Goal: Information Seeking & Learning: Check status

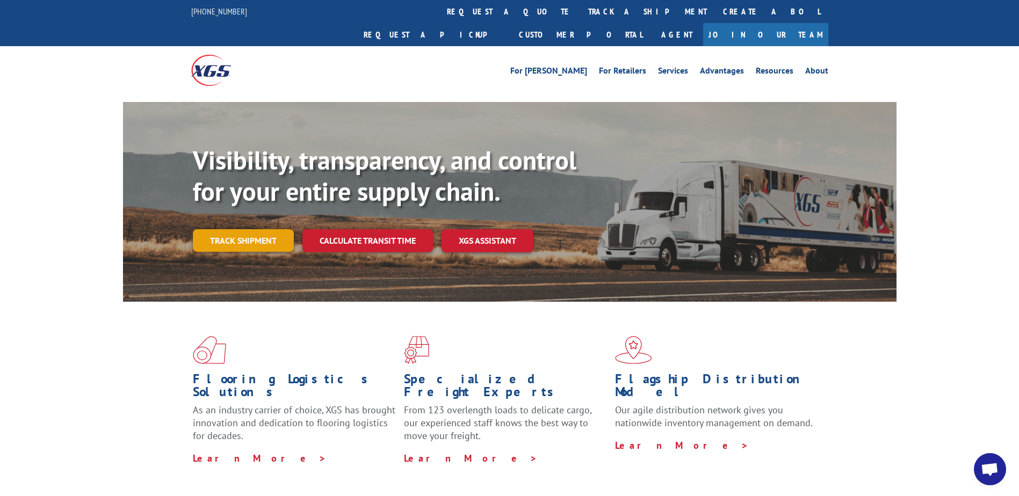
click at [235, 229] on link "Track shipment" at bounding box center [243, 240] width 101 height 23
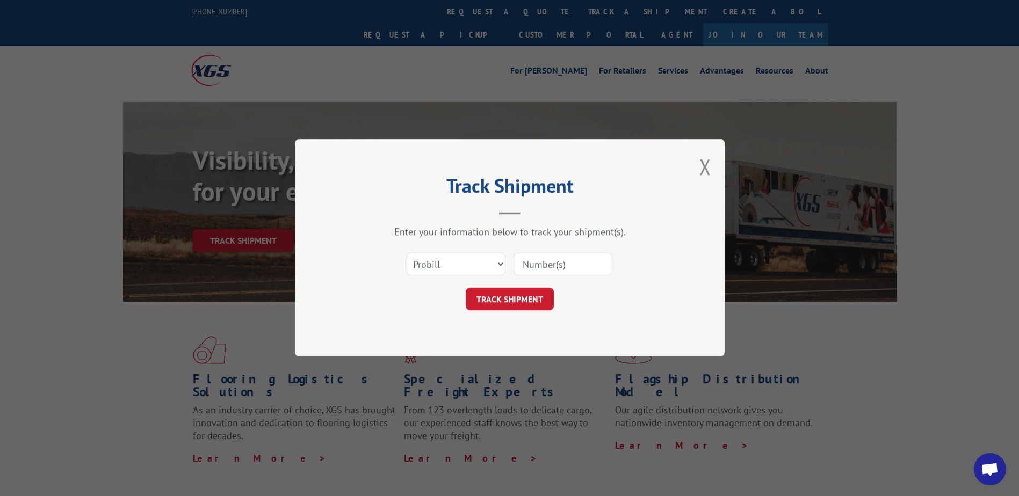
click at [532, 265] on input at bounding box center [562, 265] width 99 height 23
type input "17589119"
click button "TRACK SHIPMENT" at bounding box center [510, 299] width 88 height 23
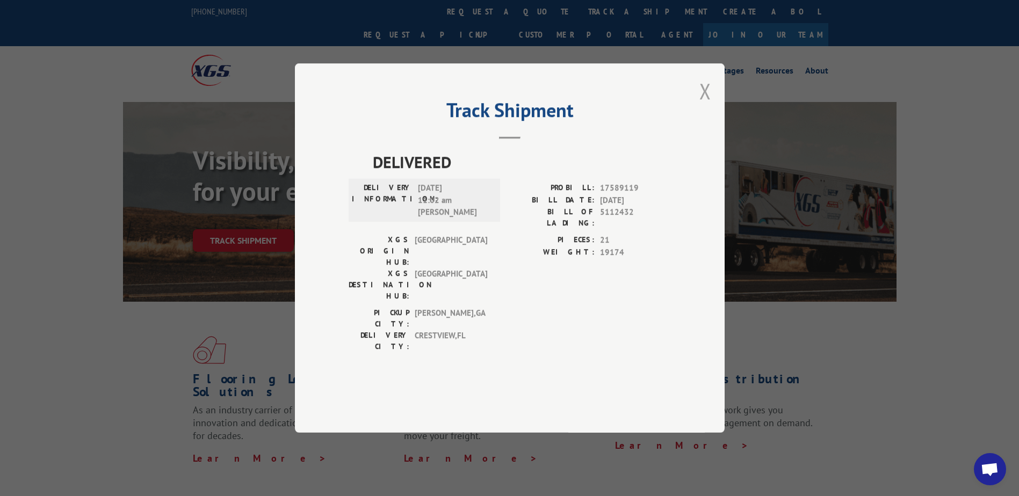
click at [706, 105] on button "Close modal" at bounding box center [705, 91] width 12 height 28
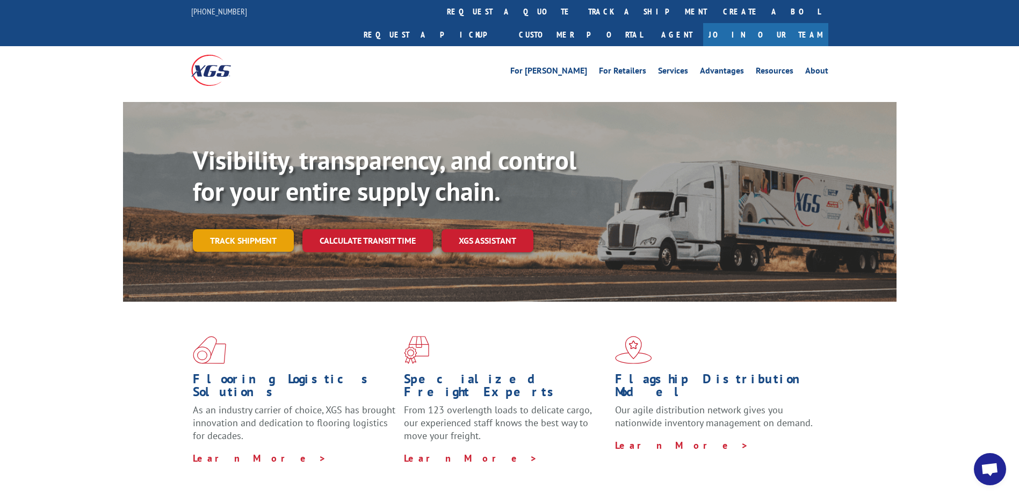
click at [242, 229] on link "Track shipment" at bounding box center [243, 240] width 101 height 23
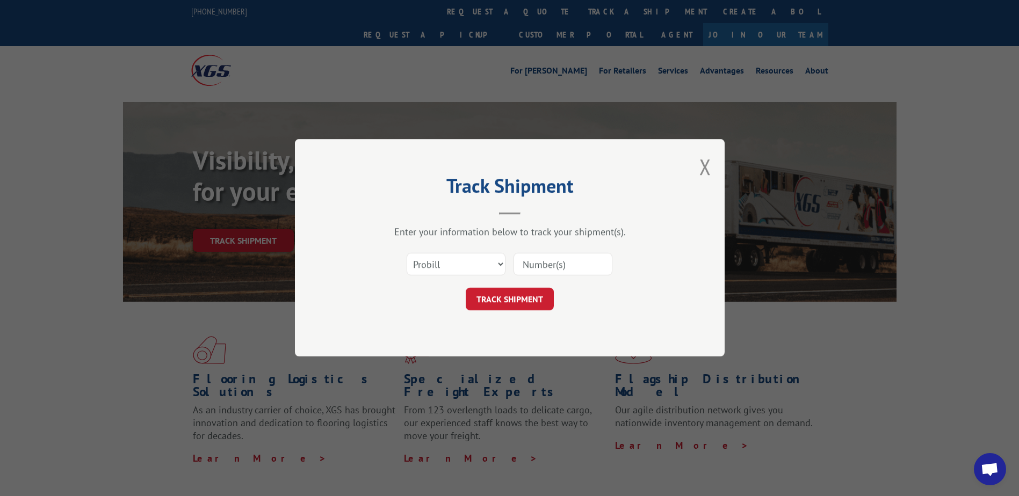
click at [544, 267] on input at bounding box center [562, 265] width 99 height 23
type input "17589119"
click button "TRACK SHIPMENT" at bounding box center [510, 299] width 88 height 23
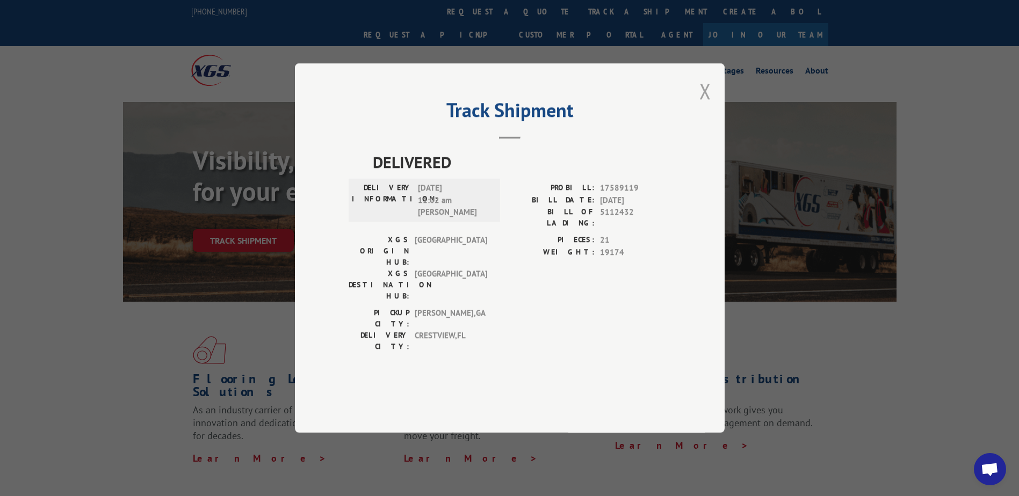
click at [707, 105] on button "Close modal" at bounding box center [705, 91] width 12 height 28
